Goal: Information Seeking & Learning: Learn about a topic

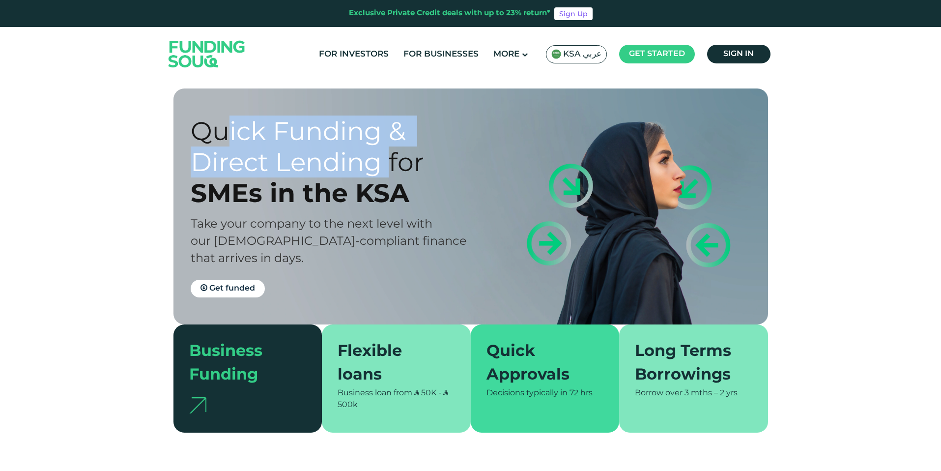
click at [388, 175] on div "Quick Funding & Direct Lending for" at bounding box center [339, 147] width 297 height 62
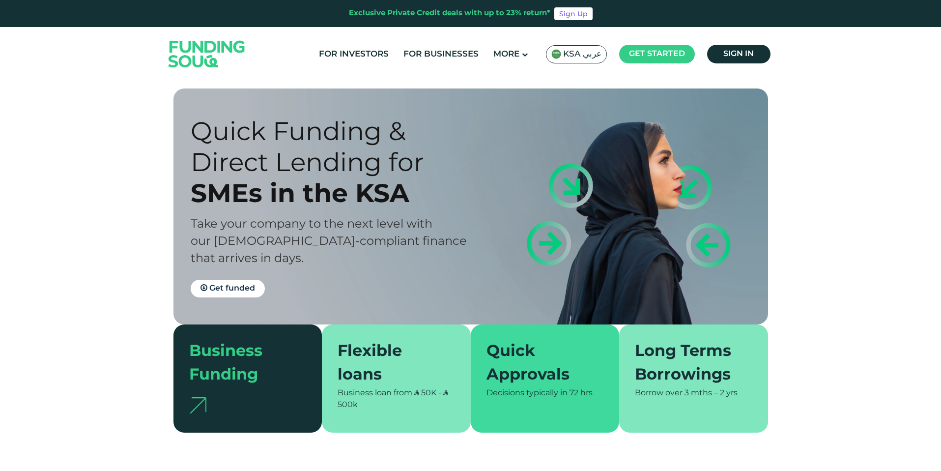
drag, startPoint x: 388, startPoint y: 175, endPoint x: 305, endPoint y: 181, distance: 83.3
click at [388, 175] on div "Quick Funding & Direct Lending for" at bounding box center [339, 147] width 297 height 62
drag, startPoint x: 243, startPoint y: 198, endPoint x: 382, endPoint y: 240, distance: 145.1
click at [385, 240] on div "Quick Funding & Direct Lending for SMEs in the [GEOGRAPHIC_DATA] Take your comp…" at bounding box center [339, 207] width 297 height 182
click at [296, 234] on span "Take your company to the next level with our [DEMOGRAPHIC_DATA]-compliant finan…" at bounding box center [329, 242] width 276 height 46
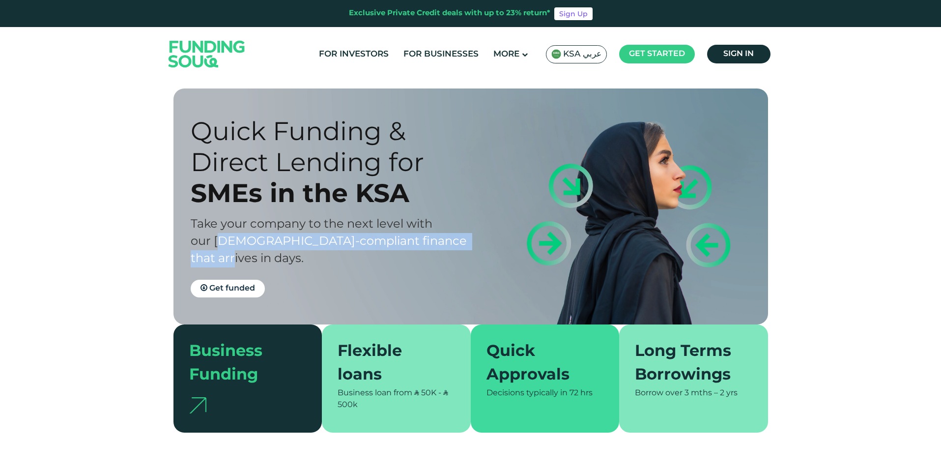
drag, startPoint x: 240, startPoint y: 248, endPoint x: 472, endPoint y: 252, distance: 232.0
click at [467, 252] on span "Take your company to the next level with our [DEMOGRAPHIC_DATA]-compliant finan…" at bounding box center [329, 242] width 276 height 46
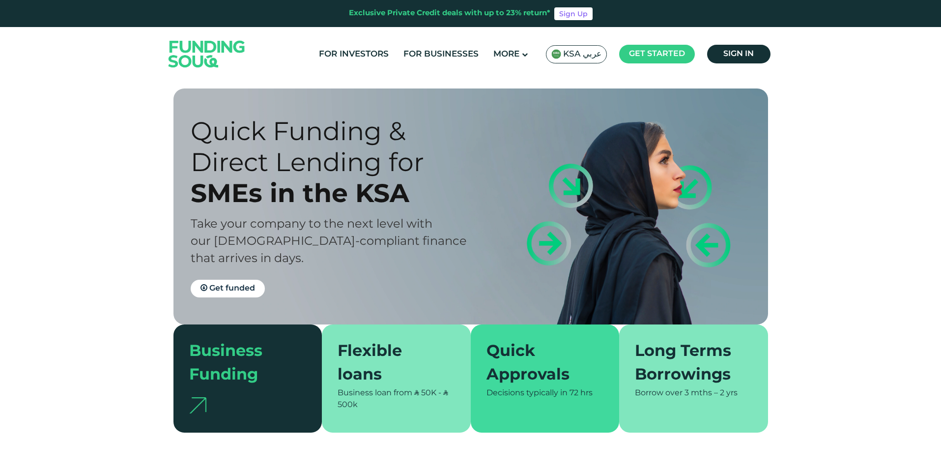
click at [467, 252] on span "Take your company to the next level with our [DEMOGRAPHIC_DATA]-compliant finan…" at bounding box center [329, 242] width 276 height 46
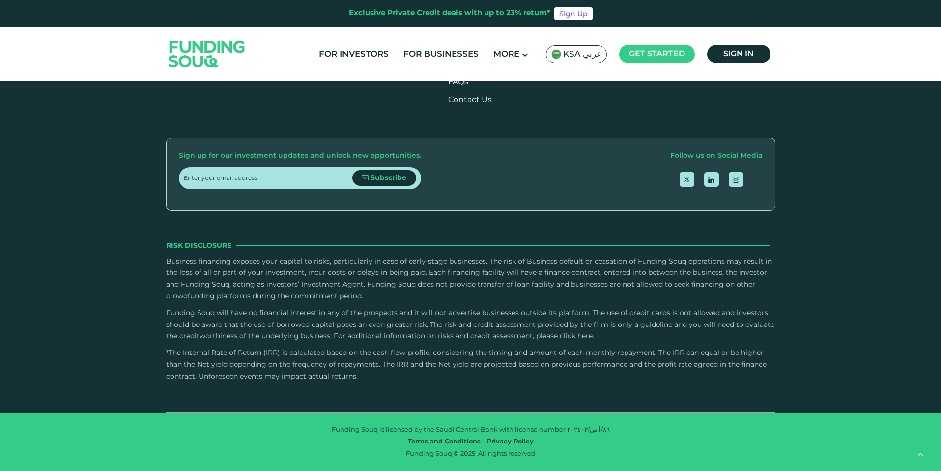
scroll to position [1930, 0]
